Goal: Task Accomplishment & Management: Manage account settings

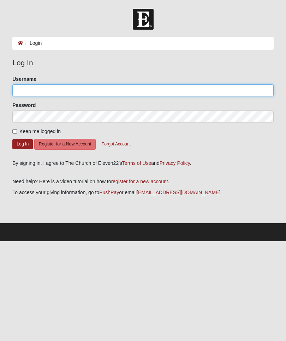
click at [45, 90] on input "Username" at bounding box center [142, 90] width 261 height 12
type input "mcn219@gmail.com"
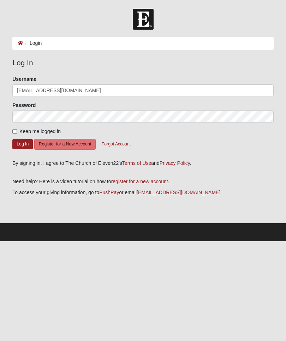
click at [23, 144] on button "Log In" at bounding box center [22, 144] width 20 height 10
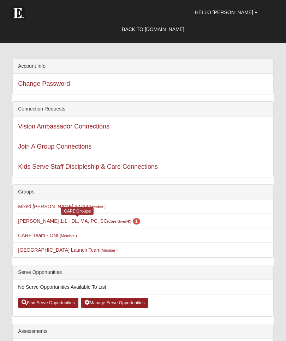
click at [111, 221] on small "(Care Giver )" at bounding box center [119, 221] width 24 height 4
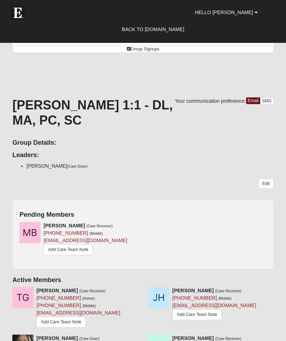
scroll to position [101, 0]
click at [141, 223] on icon at bounding box center [140, 225] width 5 height 5
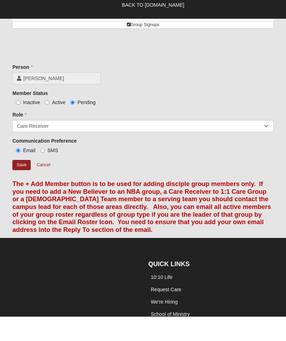
scroll to position [126, 0]
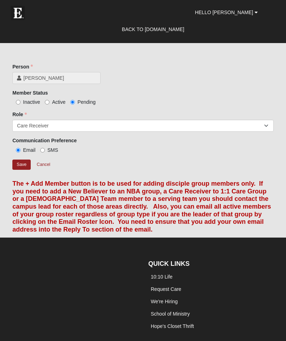
click at [49, 101] on input "Active" at bounding box center [47, 102] width 5 height 5
radio input "true"
click at [26, 163] on input "Save" at bounding box center [21, 164] width 18 height 10
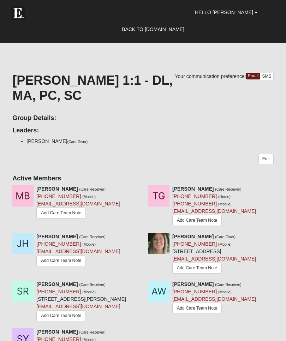
click at [72, 214] on link "Add Care Team Note" at bounding box center [60, 212] width 49 height 11
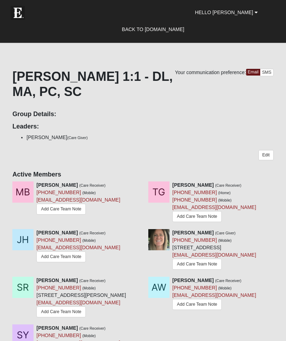
scroll to position [130, 0]
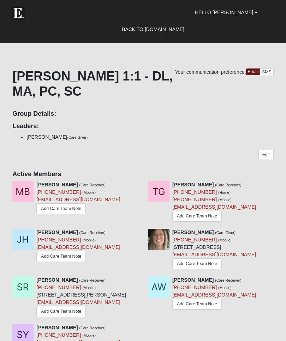
click at [197, 214] on link "Add Care Team Note" at bounding box center [196, 216] width 49 height 11
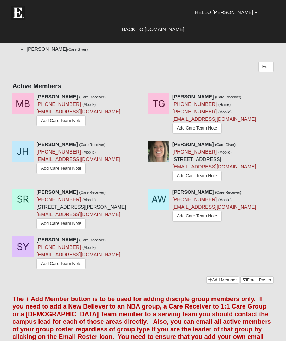
scroll to position [218, 0]
click at [57, 269] on link "Add Care Team Note" at bounding box center [60, 263] width 49 height 11
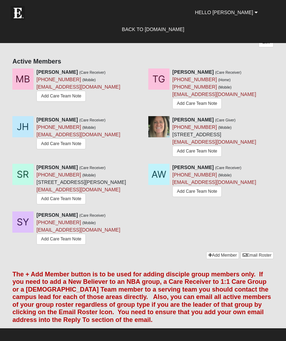
click at [68, 143] on link "Add Care Team Note" at bounding box center [60, 143] width 49 height 11
click at [195, 197] on link "Add Care Team Note" at bounding box center [196, 191] width 49 height 11
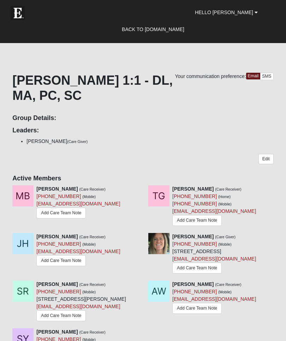
scroll to position [243, 0]
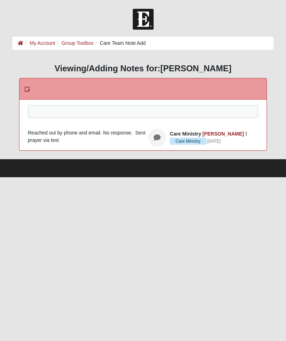
click at [114, 114] on div at bounding box center [143, 120] width 230 height 31
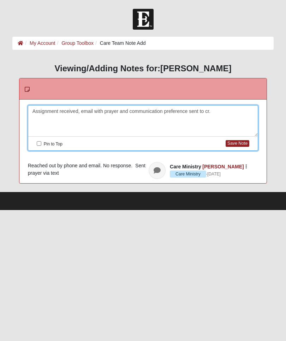
click at [238, 144] on button "Save Note" at bounding box center [237, 143] width 24 height 7
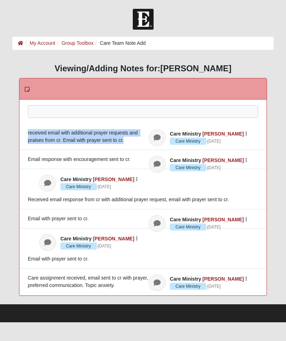
click at [85, 113] on div at bounding box center [143, 120] width 230 height 31
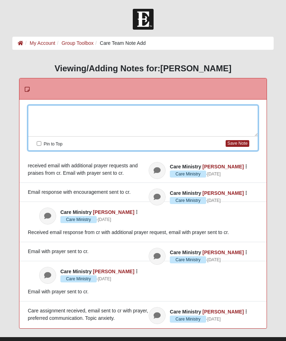
click at [59, 114] on div at bounding box center [143, 120] width 230 height 31
click at [238, 146] on button "Save Note" at bounding box center [237, 143] width 24 height 7
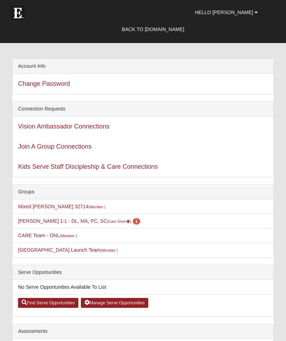
click at [49, 252] on link "St. Augustine Campus Launch Team (Member )" at bounding box center [67, 250] width 99 height 6
click at [49, 251] on link "St. Augustine Campus Launch Team (Member )" at bounding box center [67, 250] width 99 height 6
click at [110, 222] on small "(Care Giver )" at bounding box center [119, 221] width 24 height 4
click at [34, 233] on link "CARE Team - ONL (Member )" at bounding box center [47, 235] width 59 height 6
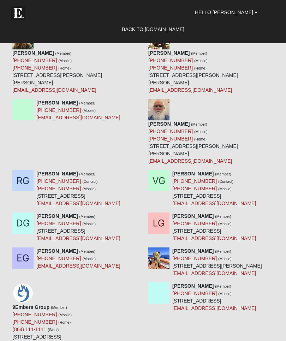
scroll to position [2438, 0]
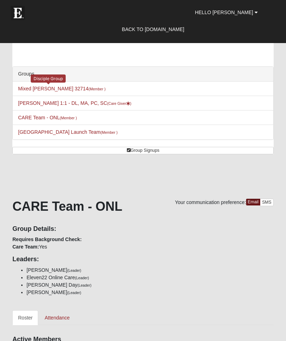
click at [60, 88] on link "Mixed Tracy 32714 (Member )" at bounding box center [61, 89] width 87 height 6
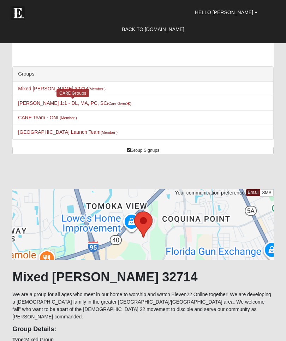
click at [33, 103] on link "[PERSON_NAME] 1:1 - DL, MA, PC, SC (Care Giver )" at bounding box center [74, 103] width 113 height 6
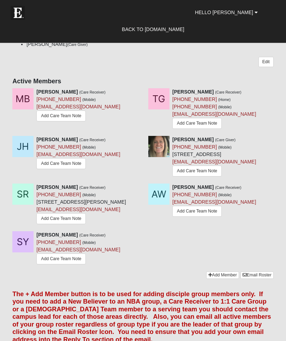
scroll to position [224, 0]
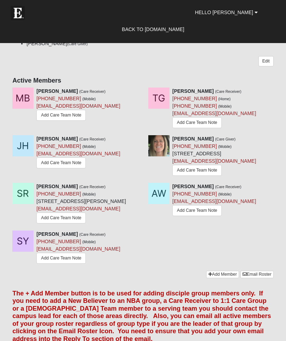
click at [63, 161] on link "Add Care Team Note" at bounding box center [60, 162] width 49 height 11
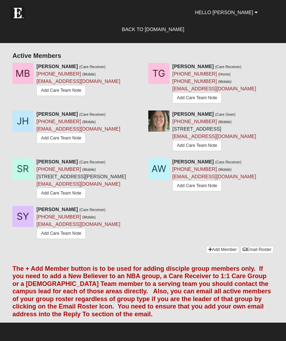
click at [244, 12] on span "Hello Miriam" at bounding box center [224, 13] width 58 height 6
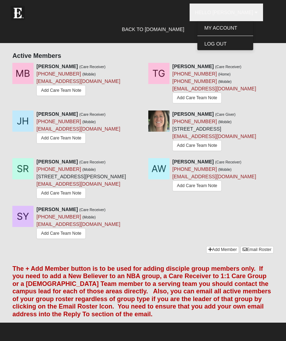
click at [238, 44] on link "Log Out" at bounding box center [225, 43] width 56 height 9
